Goal: Contribute content: Contribute content

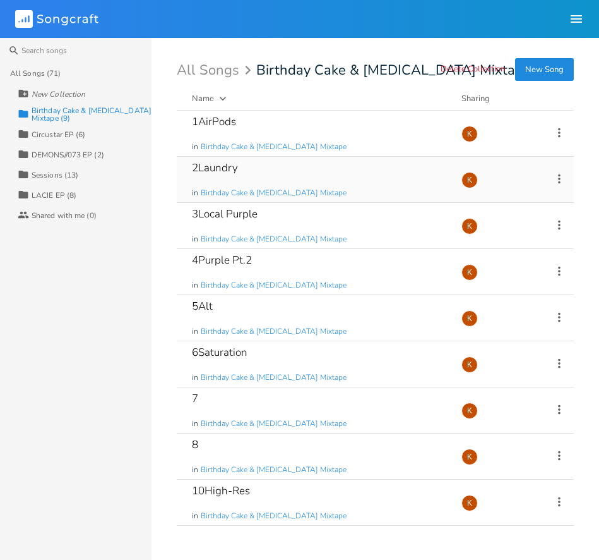
click at [335, 177] on div "2Laundry in Birthday Cake & [MEDICAL_DATA] Mixtape" at bounding box center [319, 179] width 255 height 45
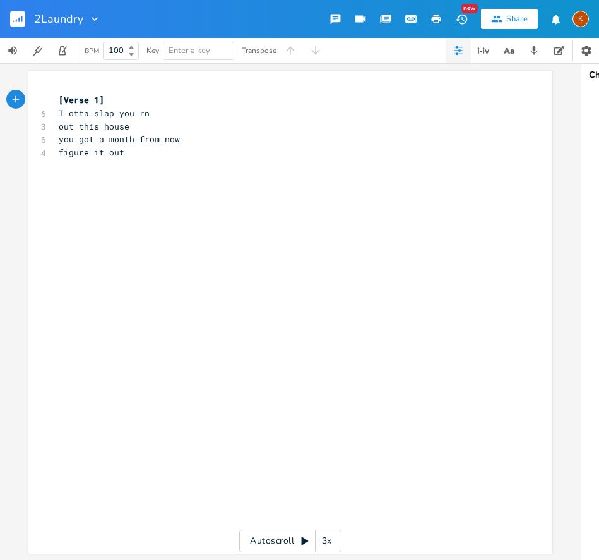
click at [16, 19] on rect "button" at bounding box center [17, 18] width 15 height 15
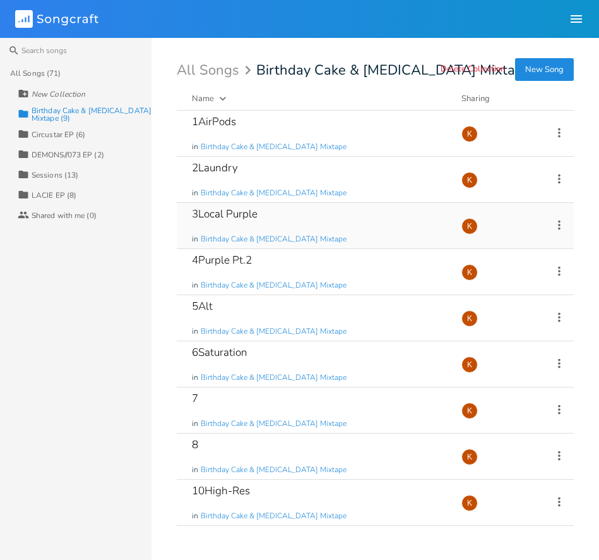
click at [384, 215] on div "3Local Purple in Birthday Cake & [MEDICAL_DATA] Mixtape" at bounding box center [319, 225] width 255 height 45
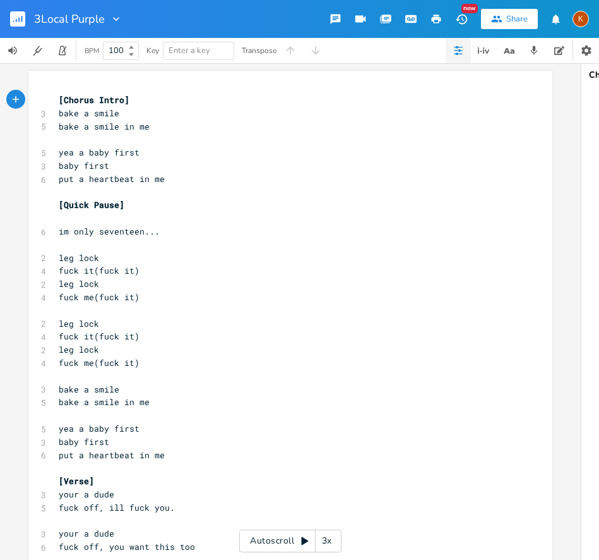
click at [20, 20] on rect "button" at bounding box center [17, 18] width 15 height 15
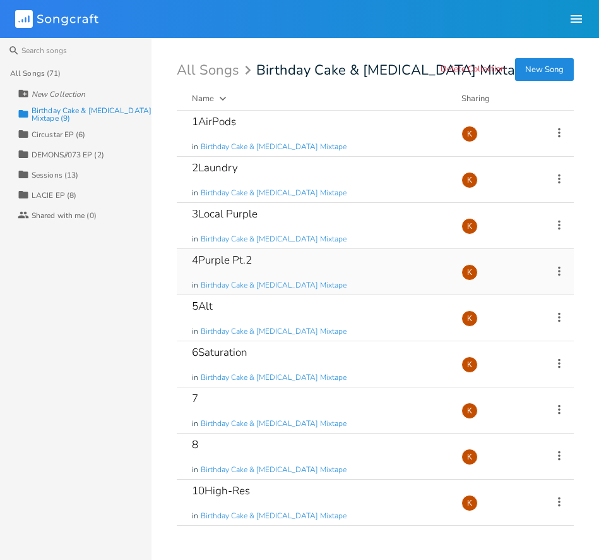
click at [346, 270] on div "4Purple Pt.2 in Birthday Cake & [MEDICAL_DATA] Mixtape" at bounding box center [319, 271] width 255 height 45
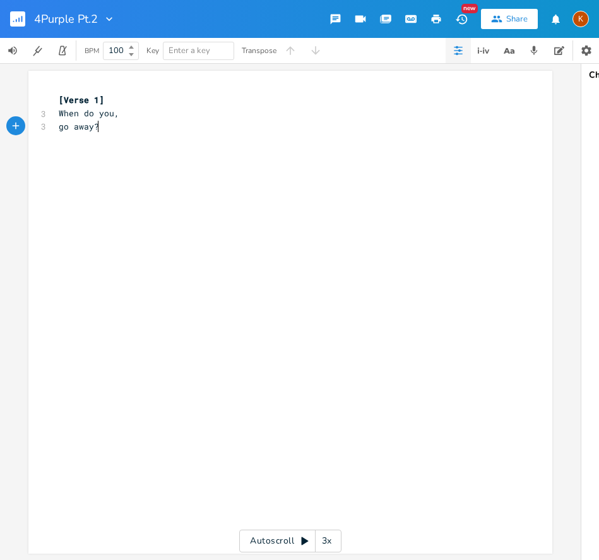
click at [122, 125] on pre "go away?" at bounding box center [284, 126] width 456 height 13
click at [16, 23] on rect "button" at bounding box center [17, 18] width 15 height 15
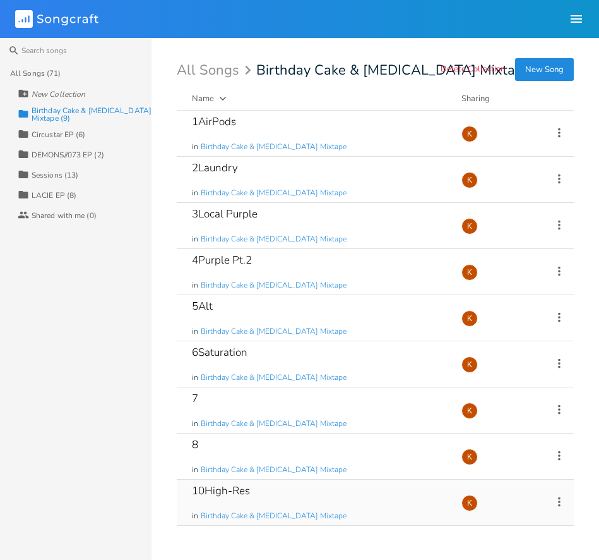
click at [564, 502] on icon at bounding box center [560, 502] width 14 height 14
click at [502, 384] on span "Edit Rename" at bounding box center [483, 380] width 40 height 9
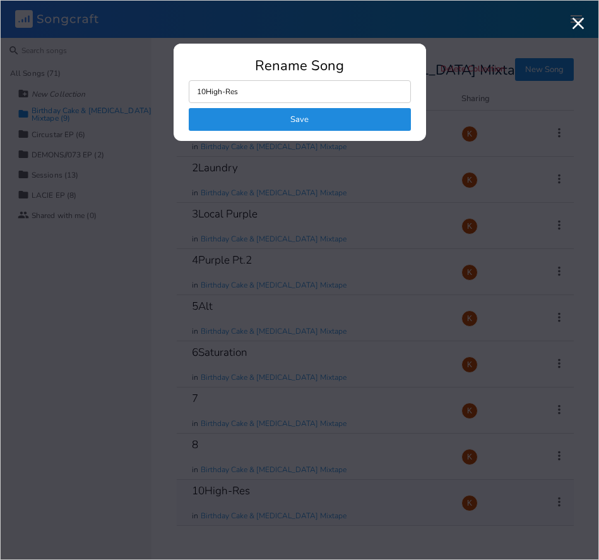
click at [204, 95] on input "10High-Res" at bounding box center [300, 91] width 222 height 23
type input "9High-Res"
click button "Save" at bounding box center [300, 119] width 222 height 23
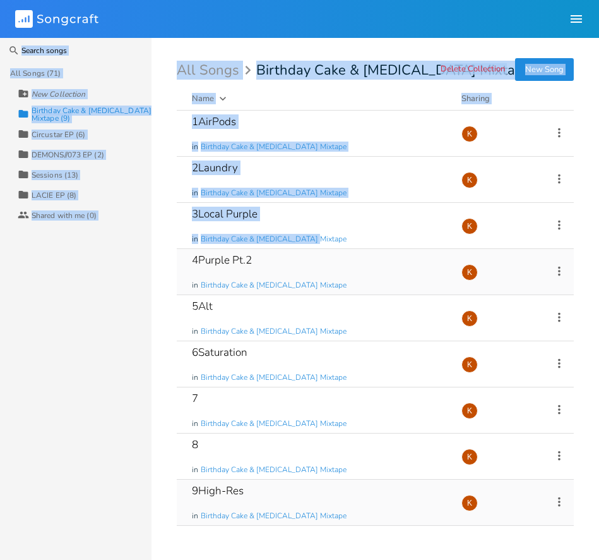
drag, startPoint x: 217, startPoint y: 201, endPoint x: 225, endPoint y: 258, distance: 57.3
click at [225, 249] on div "Songcraft Library Community K Search All Songs (71) New Collection Collection B…" at bounding box center [299, 280] width 599 height 560
click at [180, 241] on div "3Local Purple in Birthday Cake & [MEDICAL_DATA] Mixtape Add Demo [DATE] K" at bounding box center [375, 226] width 397 height 46
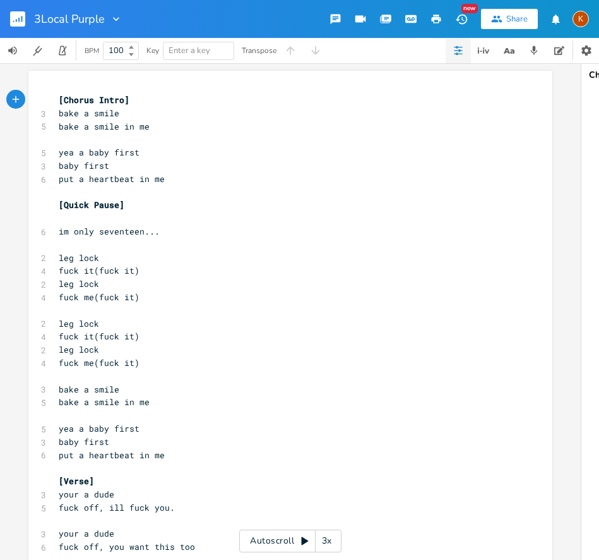
click at [21, 21] on icon "button" at bounding box center [21, 19] width 1 height 6
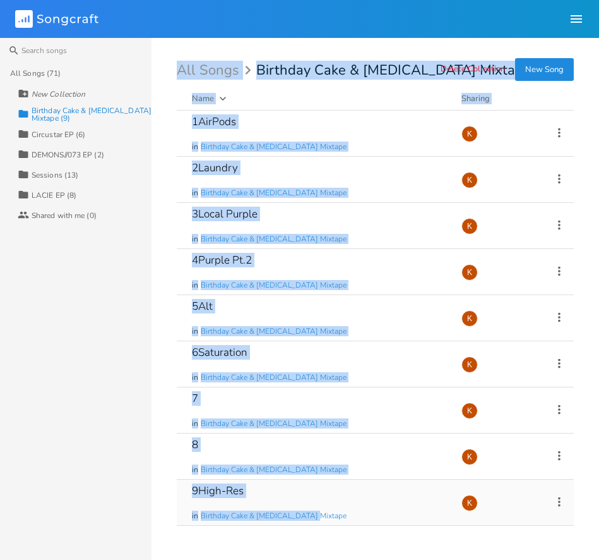
drag, startPoint x: 175, startPoint y: 69, endPoint x: 338, endPoint y: 524, distance: 482.5
click at [338, 524] on div "Search All Songs (71) New Collection Collection Birthday Cake & [MEDICAL_DATA] …" at bounding box center [299, 299] width 599 height 522
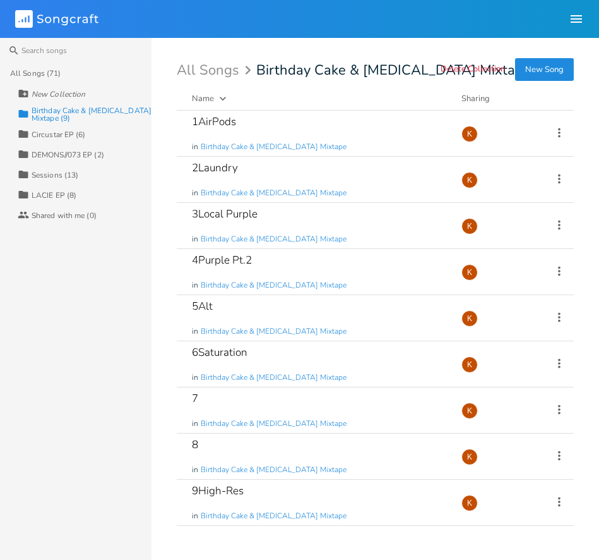
drag, startPoint x: 361, startPoint y: 551, endPoint x: 356, endPoint y: 533, distance: 18.2
click at [356, 534] on div "Search All Songs (71) New Collection Collection Birthday Cake & [MEDICAL_DATA] …" at bounding box center [299, 299] width 599 height 522
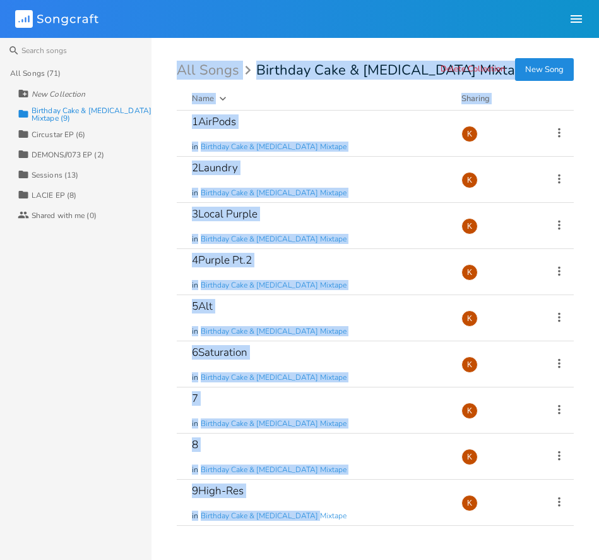
drag, startPoint x: 352, startPoint y: 550, endPoint x: 183, endPoint y: 73, distance: 506.4
click at [178, 69] on div "Delete Collection New Song All Songs Birthday Cake & [MEDICAL_DATA] Mixtape Nam…" at bounding box center [388, 306] width 423 height 486
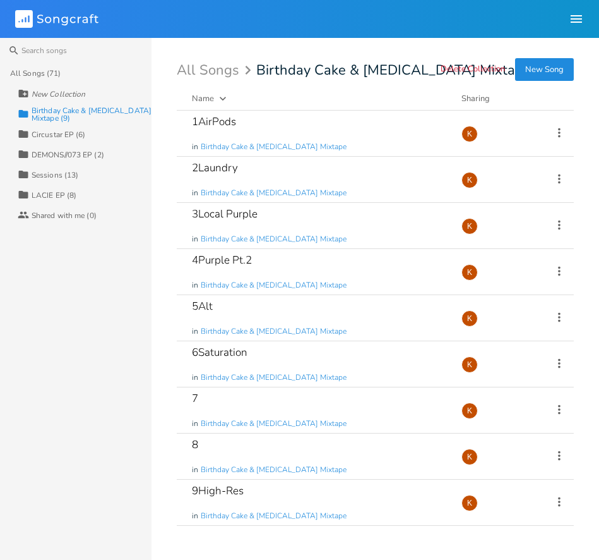
click at [179, 109] on div "Name Demo Last Modified Sharing" at bounding box center [375, 101] width 397 height 18
click at [263, 171] on div "2Laundry in Birthday Cake & [MEDICAL_DATA] Mixtape" at bounding box center [319, 179] width 255 height 45
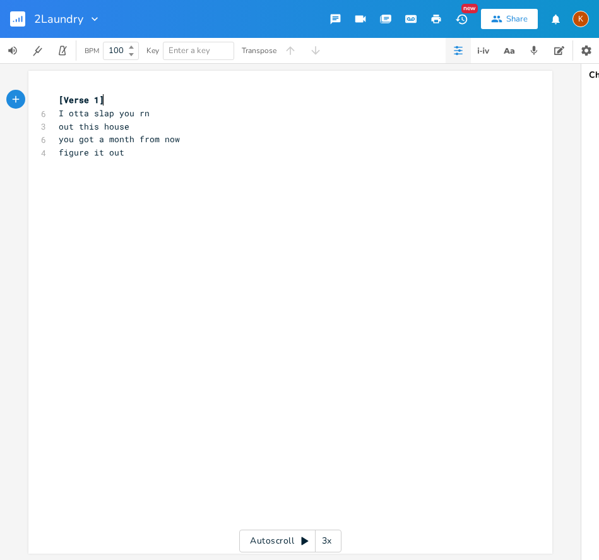
click at [211, 147] on pre "figure it out" at bounding box center [284, 152] width 456 height 13
type textarea "vai"
type textarea "caught doing drugs on the beach"
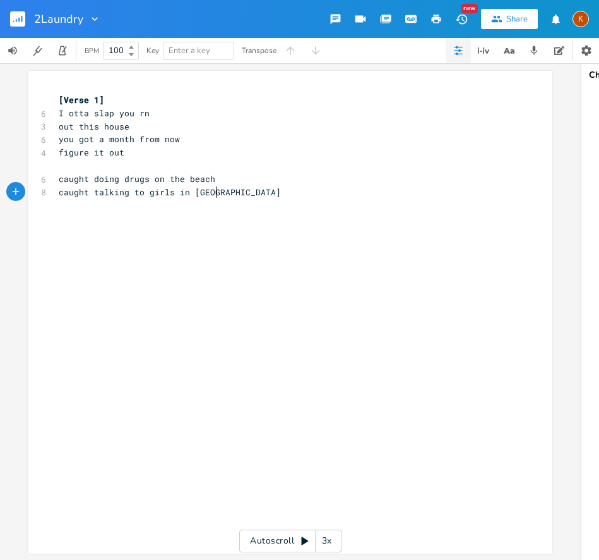
scroll to position [0, 117]
type textarea "caught talking to girls in bikinis"
